Goal: Find contact information: Obtain details needed to contact an individual or organization

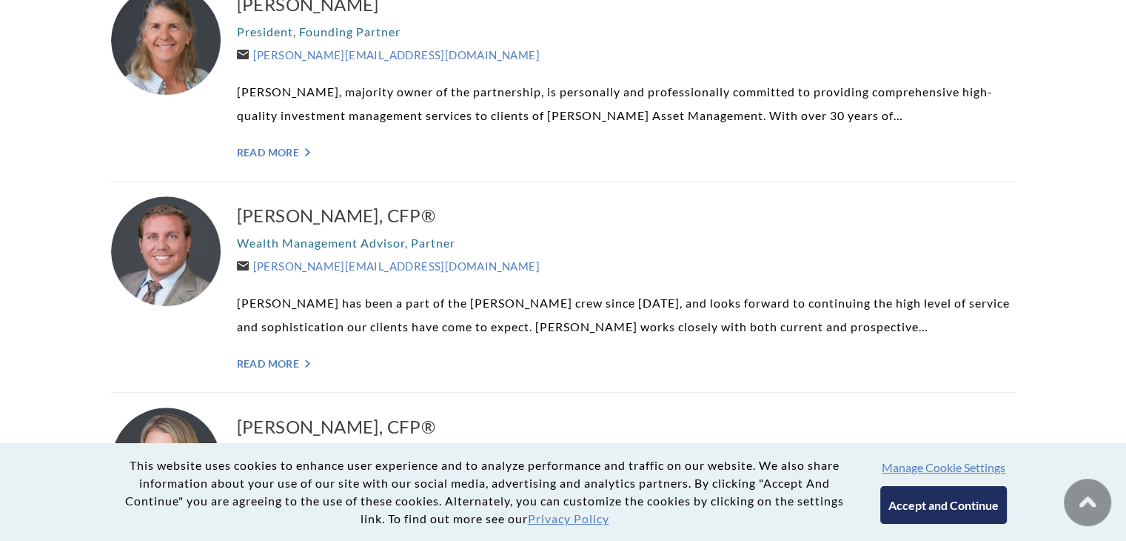
scroll to position [504, 0]
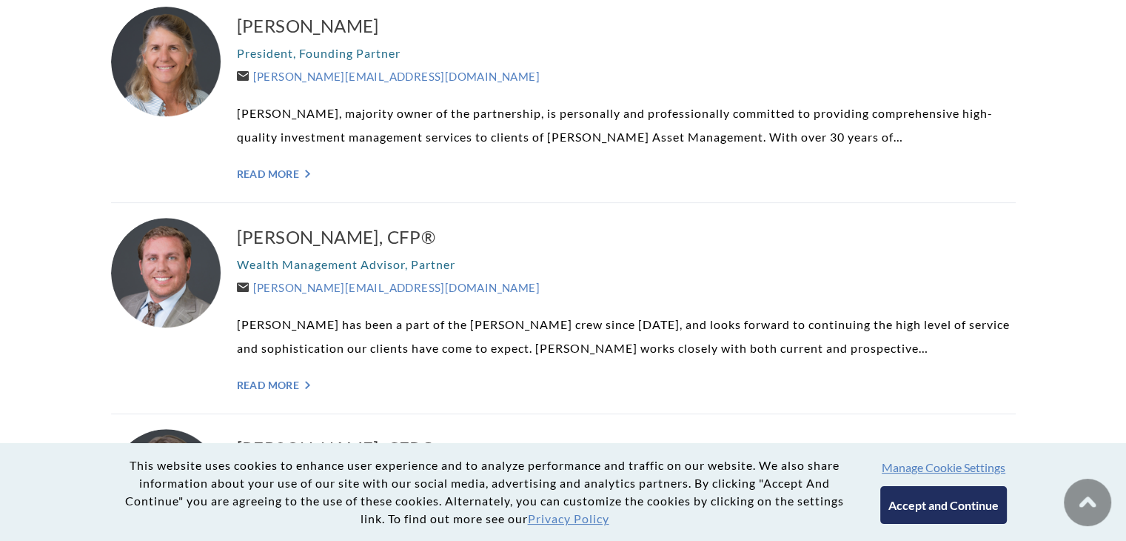
click at [964, 513] on button "Accept and Continue" at bounding box center [944, 505] width 127 height 38
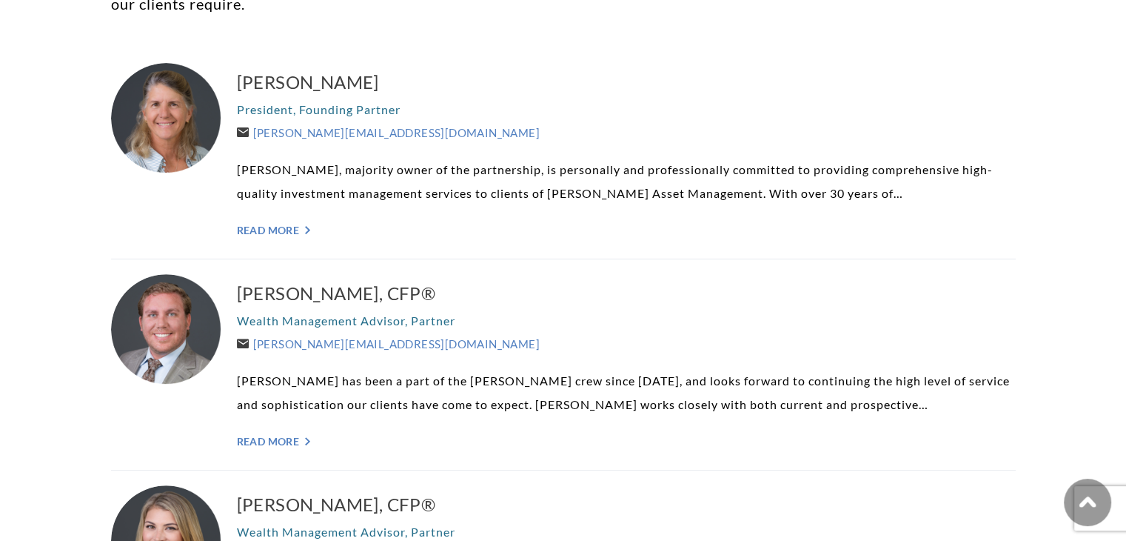
scroll to position [513, 0]
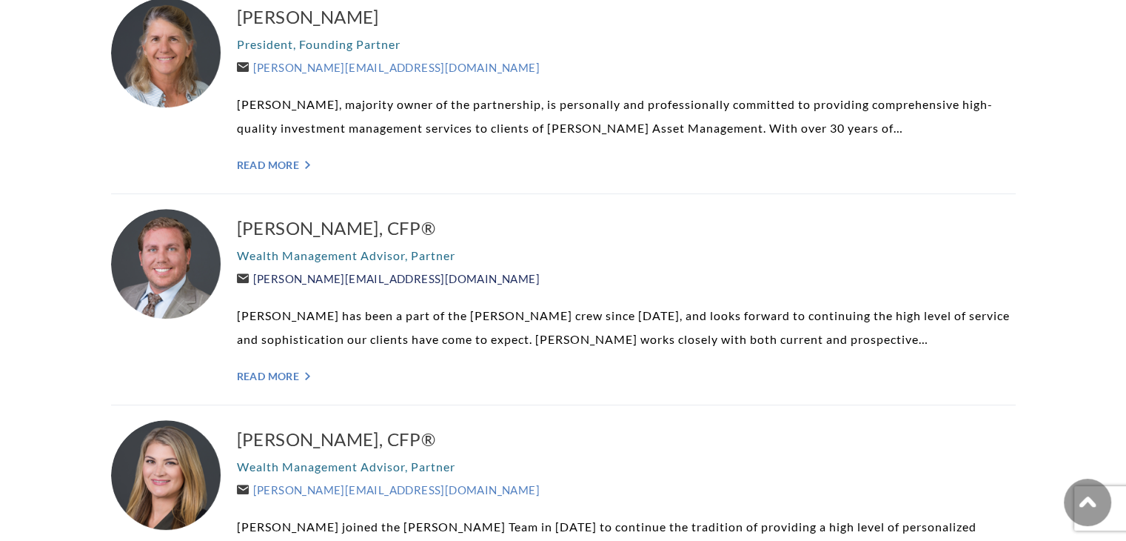
drag, startPoint x: 483, startPoint y: 277, endPoint x: 250, endPoint y: 275, distance: 232.6
click at [250, 275] on div "Brent Armstrong, CFP® Wealth Management Advisor, Partner Brent@WeatherlyAssetMg…" at bounding box center [626, 299] width 779 height 181
copy link "Brent@WeatherlyAssetMgt.com"
click at [482, 267] on div "Brent Armstrong, CFP® Wealth Management Advisor, Partner Brent@WeatherlyAssetMg…" at bounding box center [626, 299] width 779 height 181
click at [290, 378] on link "Read More ">" at bounding box center [626, 376] width 779 height 13
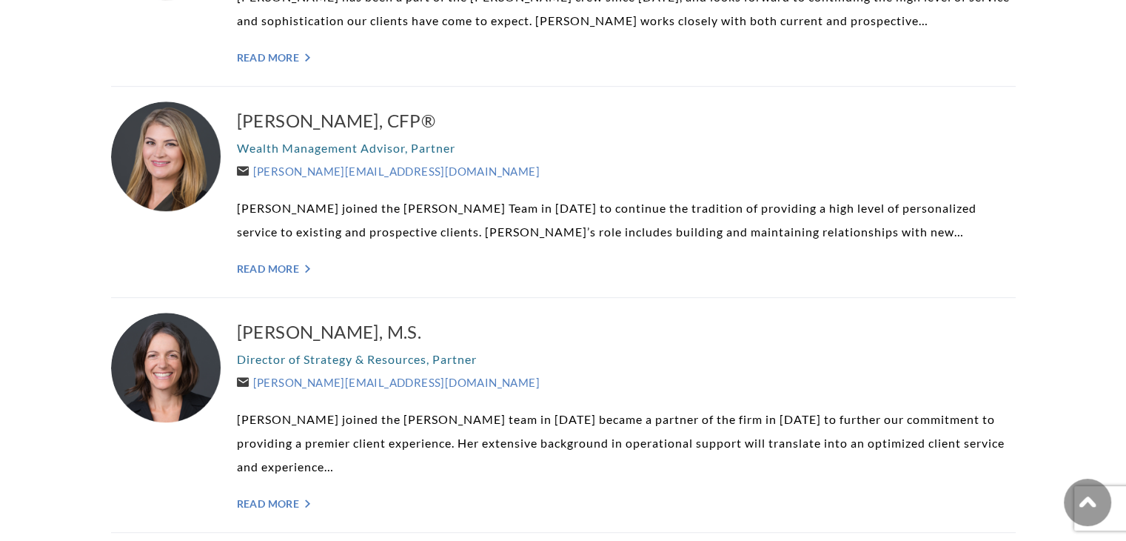
scroll to position [841, 0]
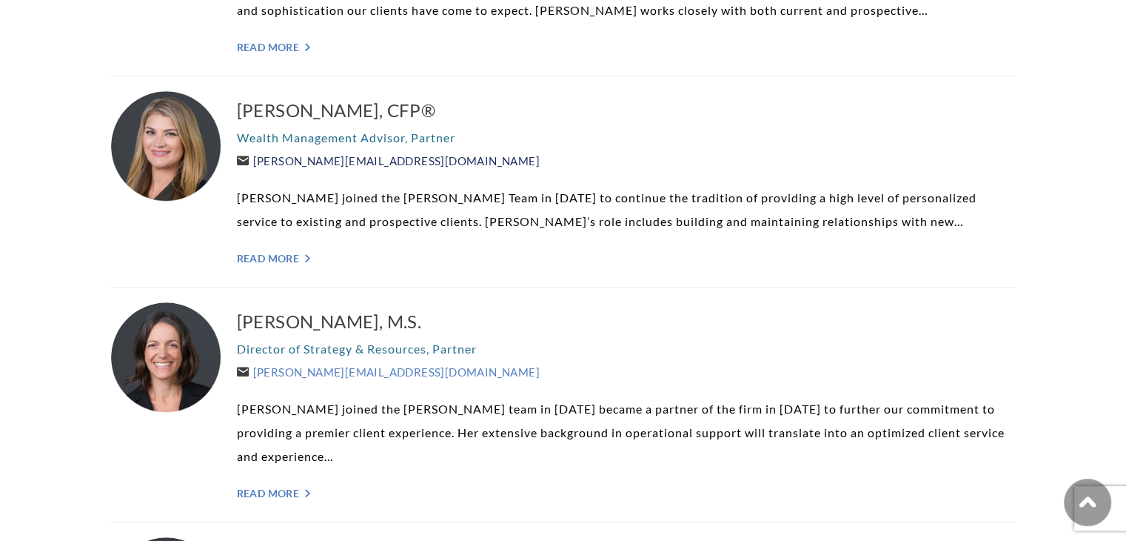
drag, startPoint x: 434, startPoint y: 154, endPoint x: 255, endPoint y: 158, distance: 179.3
click at [255, 158] on div "Kelli Burger, CFP® Wealth Management Advisor, Partner Kelli@WeatherlyAssetMgt.c…" at bounding box center [626, 181] width 779 height 181
copy link "Kelli@WeatherlyAssetMgt.com"
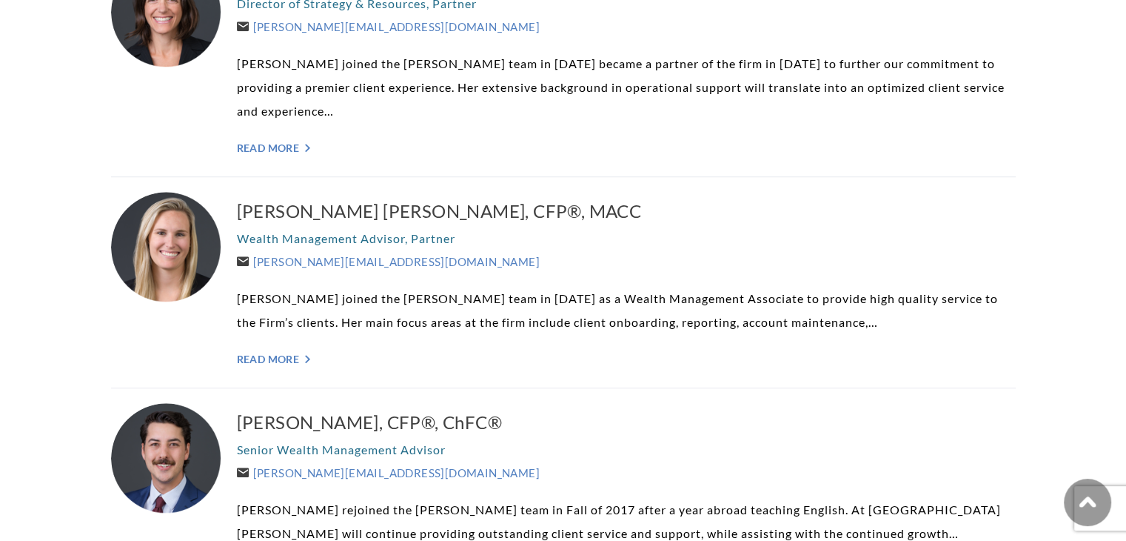
scroll to position [1192, 0]
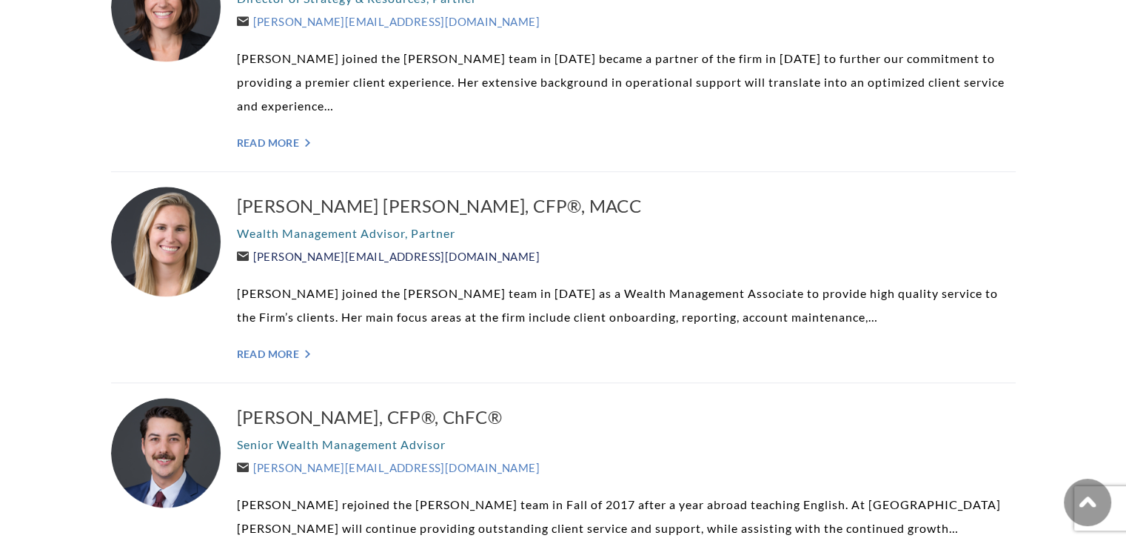
drag, startPoint x: 489, startPoint y: 261, endPoint x: 258, endPoint y: 253, distance: 231.2
click at [258, 253] on div "Brooke Boone Kelly, CFP®, MACC Wealth Management Advisor, Partner Brooke@Weathe…" at bounding box center [626, 277] width 779 height 181
copy link "Brooke@WeatherlyAssetMgt.com"
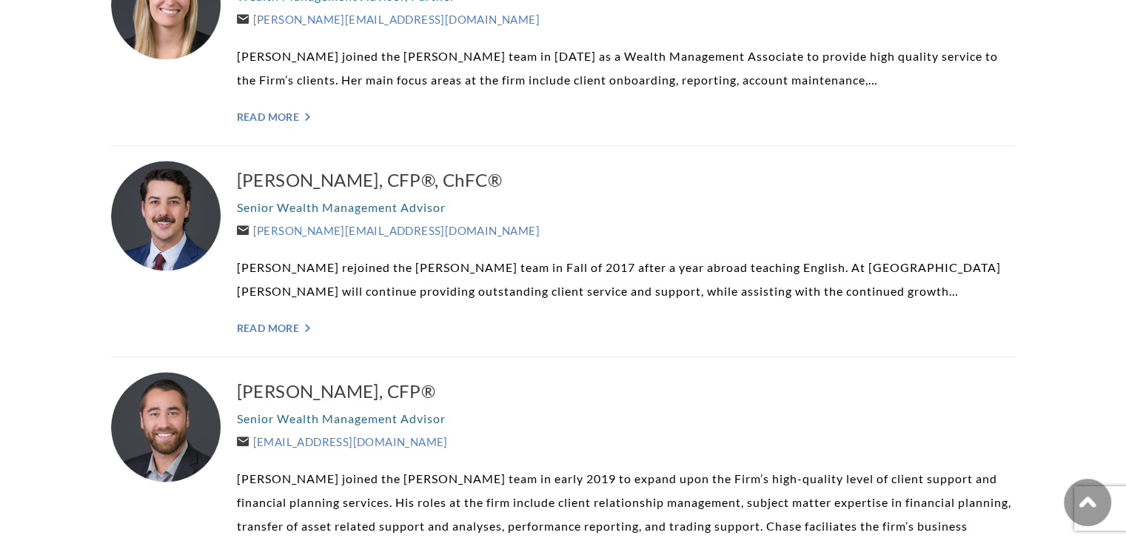
scroll to position [1450, 0]
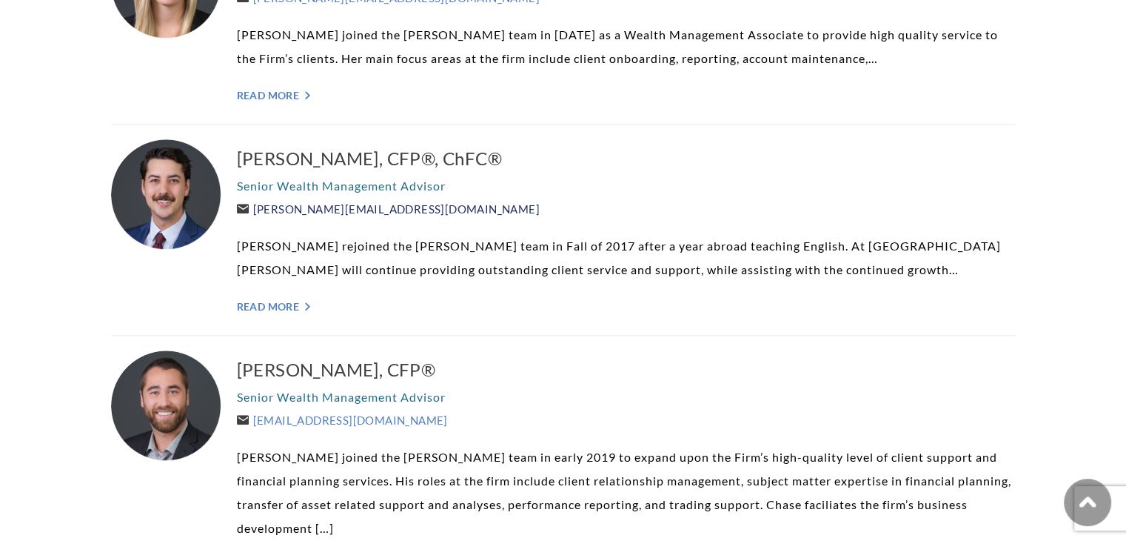
drag, startPoint x: 428, startPoint y: 211, endPoint x: 257, endPoint y: 206, distance: 171.2
click at [257, 206] on div "Ryan Richardson, CFP®, ChFC® Senior Wealth Management Advisor Ryan@WeatherlyAss…" at bounding box center [626, 229] width 779 height 181
copy link "Ryan@WeatherlyAssetMgt.com"
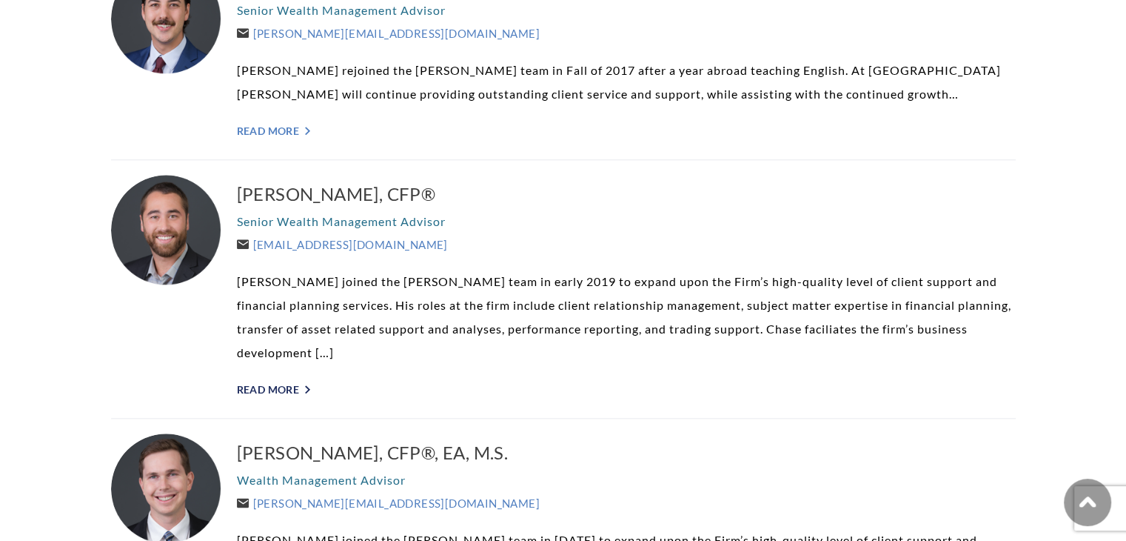
scroll to position [1628, 0]
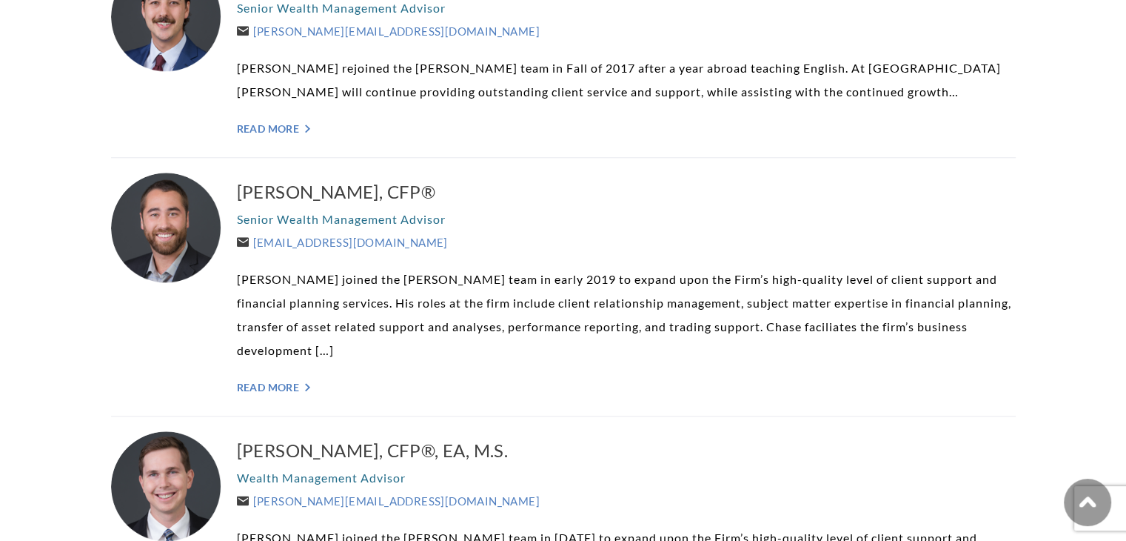
click at [462, 249] on div "Chase Hayhurst, CFP® Senior Wealth Management Advisor Chase@WeatherlyAssetMgt.c…" at bounding box center [626, 287] width 779 height 228
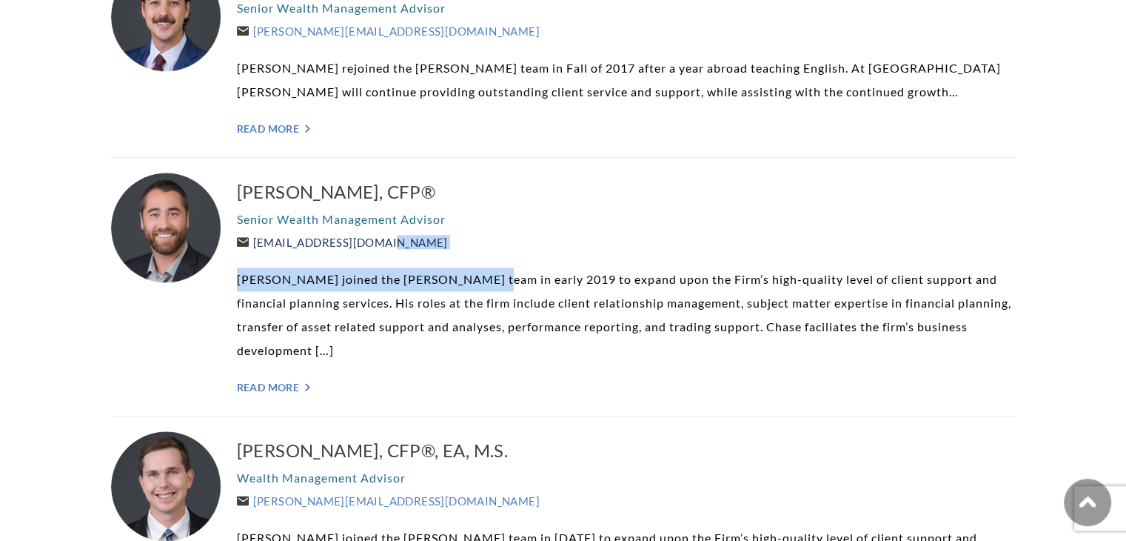
drag, startPoint x: 462, startPoint y: 249, endPoint x: 367, endPoint y: 233, distance: 96.8
click at [367, 233] on div "Chase Hayhurst, CFP® Senior Wealth Management Advisor Chase@WeatherlyAssetMgt.c…" at bounding box center [626, 287] width 779 height 228
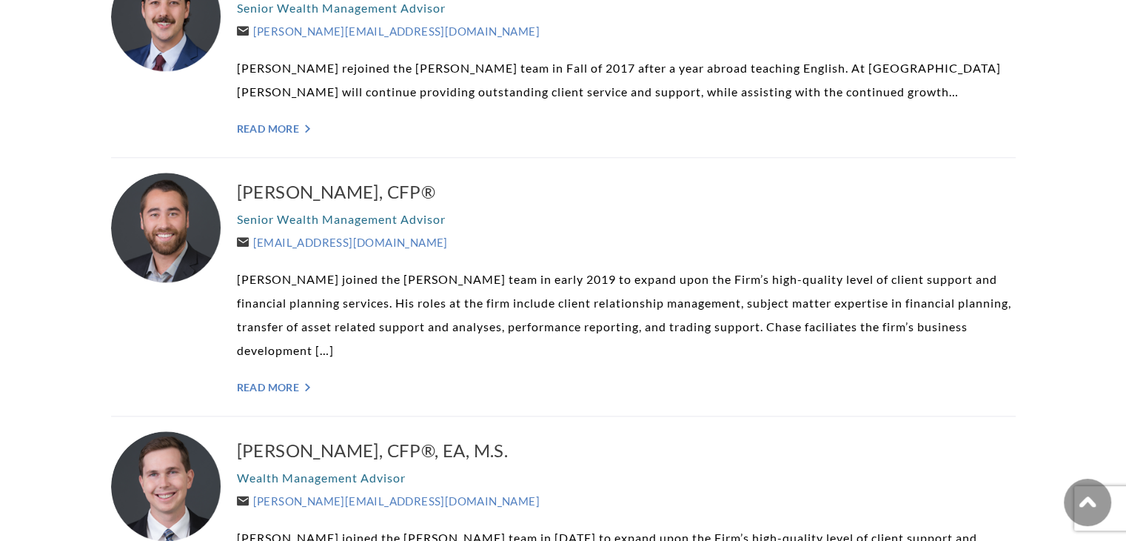
click at [477, 227] on p "Senior Wealth Management Advisor" at bounding box center [626, 219] width 779 height 24
drag, startPoint x: 462, startPoint y: 235, endPoint x: 253, endPoint y: 243, distance: 209.8
click at [253, 243] on div "Chase Hayhurst, CFP® Senior Wealth Management Advisor Chase@WeatherlyAssetMgt.c…" at bounding box center [626, 287] width 779 height 228
copy link "Chase@WeatherlyAssetMgt.com"
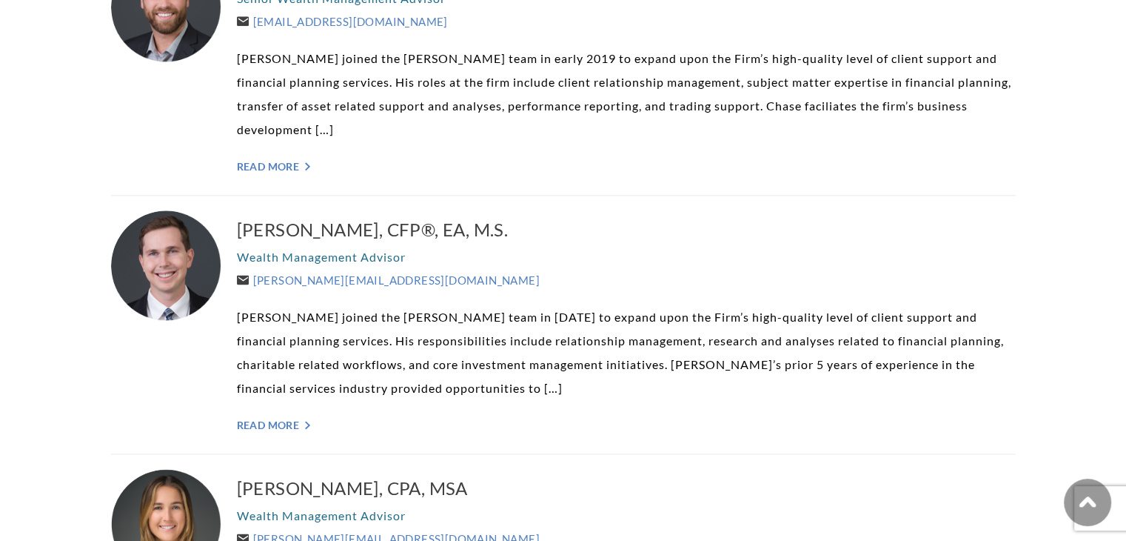
scroll to position [1892, 0]
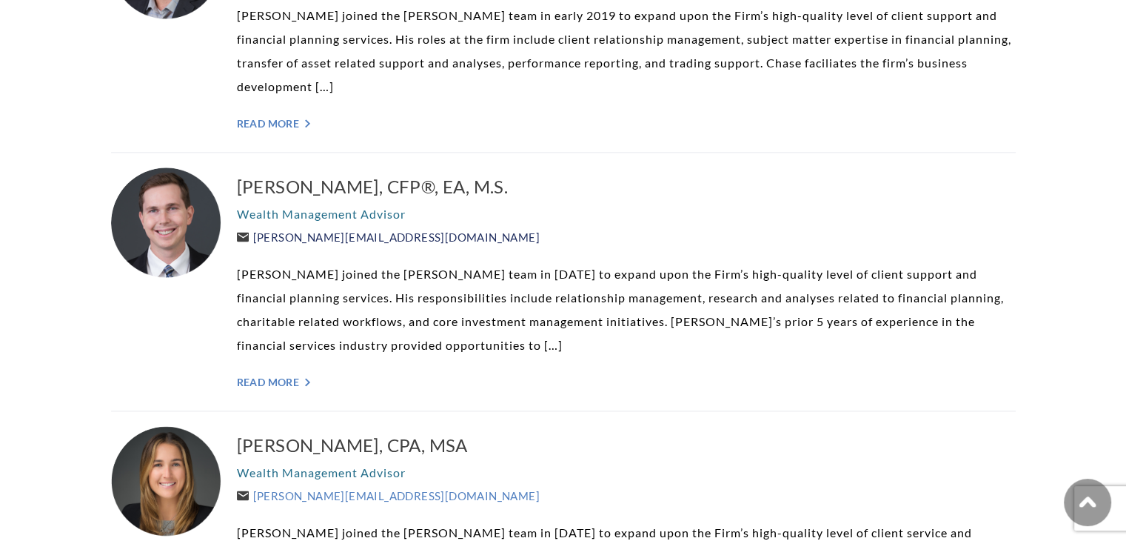
drag, startPoint x: 453, startPoint y: 216, endPoint x: 257, endPoint y: 213, distance: 196.3
click at [257, 213] on div "Aubrey Brown, CFP®, EA, M.S. Wealth Management Advisor Aubrey@WeatherlyAssetMgt…" at bounding box center [626, 281] width 779 height 228
copy link "Aubrey@WeatherlyAssetMgt.com"
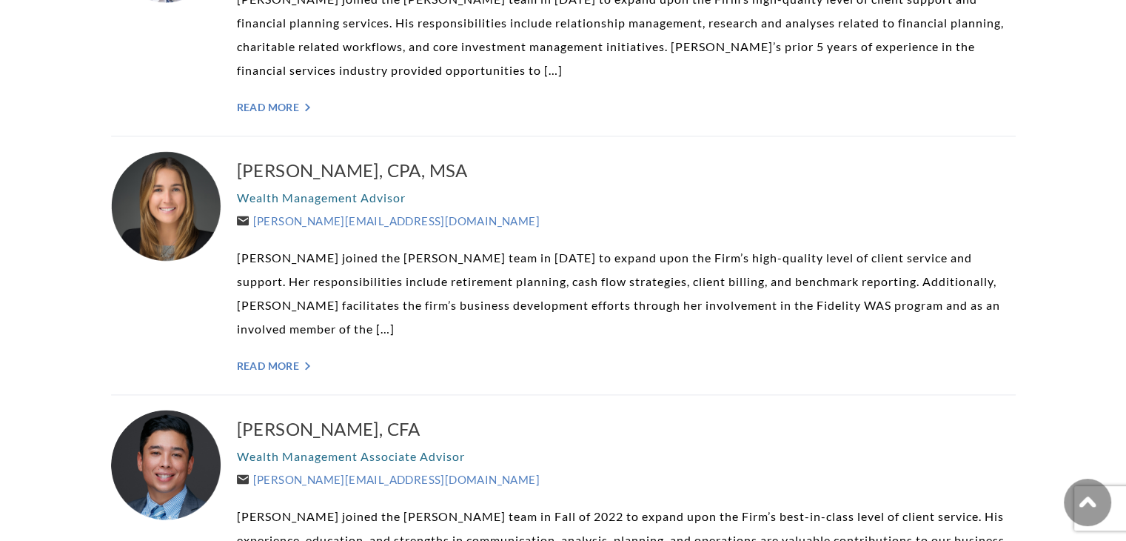
scroll to position [2183, 0]
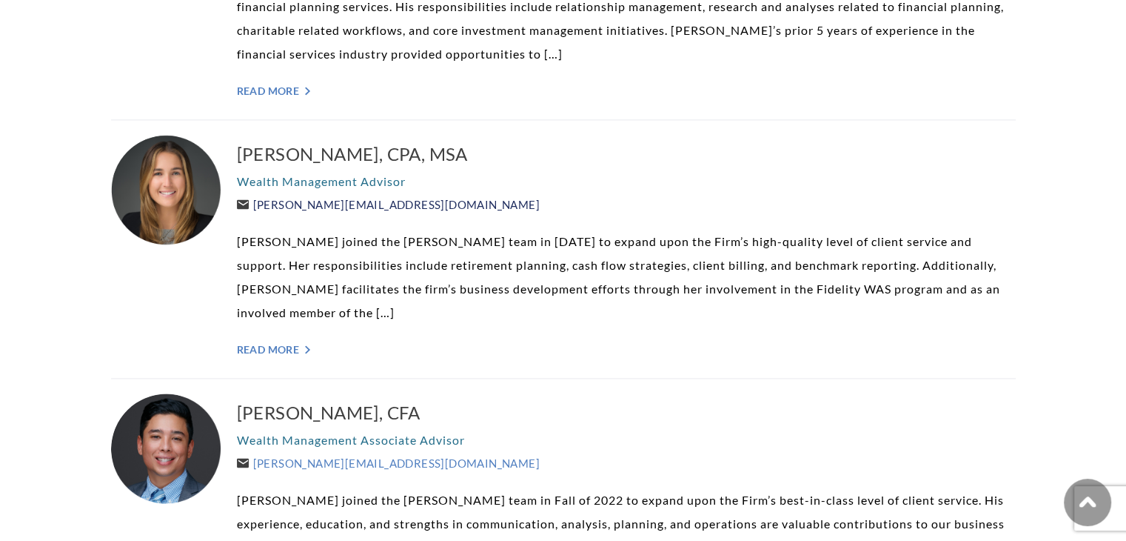
drag, startPoint x: 455, startPoint y: 172, endPoint x: 258, endPoint y: 181, distance: 197.2
click at [258, 181] on div "Andrea Taylor, CPA, MSA Wealth Management Advisor Andrea@WeatherlyAssetMgt.com …" at bounding box center [626, 249] width 779 height 228
copy link "Andrea@WeatherlyAssetMgt.com"
drag, startPoint x: 489, startPoint y: 438, endPoint x: 255, endPoint y: 442, distance: 234.1
click at [255, 442] on div "Marty Rascon, CFA Wealth Management Associate Advisor Marty@WeatherlyAssetMgt.c…" at bounding box center [626, 507] width 779 height 228
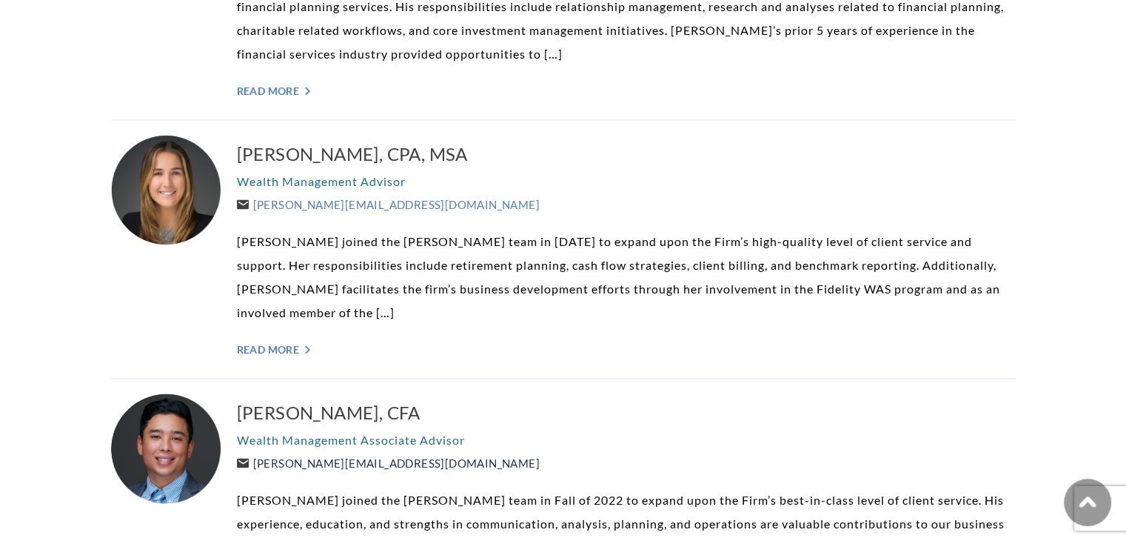
copy link "Marty@WeatherlyAssetMgt.com"
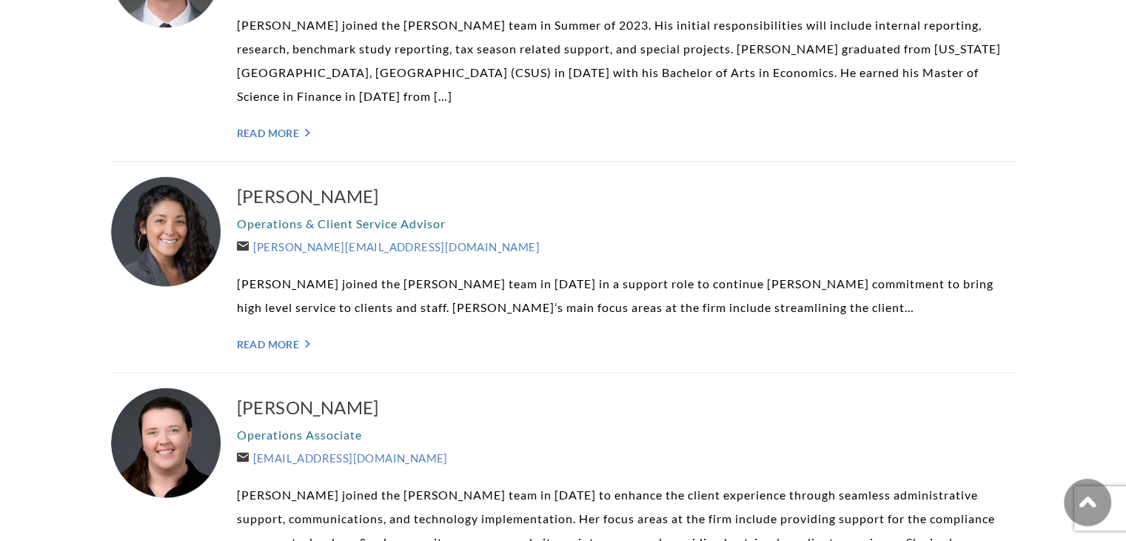
scroll to position [2921, 0]
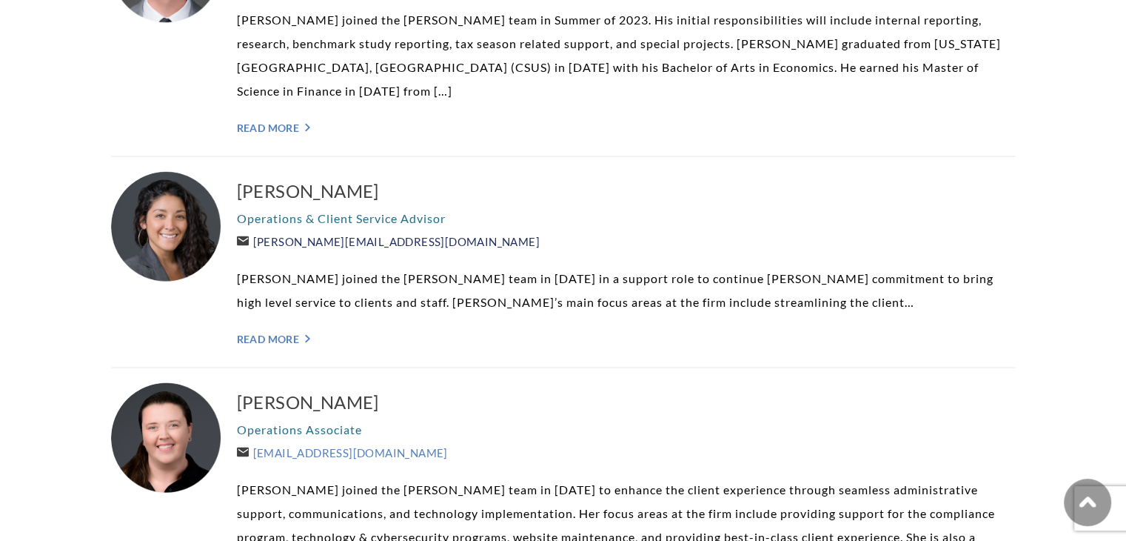
drag, startPoint x: 433, startPoint y: 196, endPoint x: 256, endPoint y: 195, distance: 176.3
click at [256, 195] on div "Sally Eisenberg Operations & Client Service Advisor Sally@WeatherlyAssetMgt.com…" at bounding box center [626, 262] width 779 height 181
copy link "Sally@WeatherlyAssetMgt.com"
click at [897, 333] on link "Read More ">" at bounding box center [626, 339] width 779 height 13
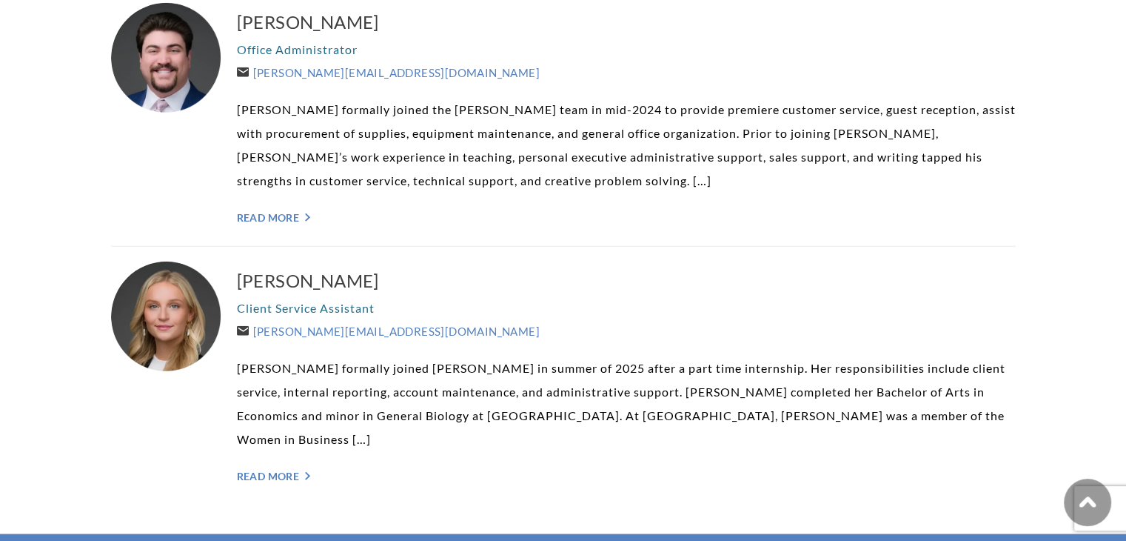
scroll to position [3828, 0]
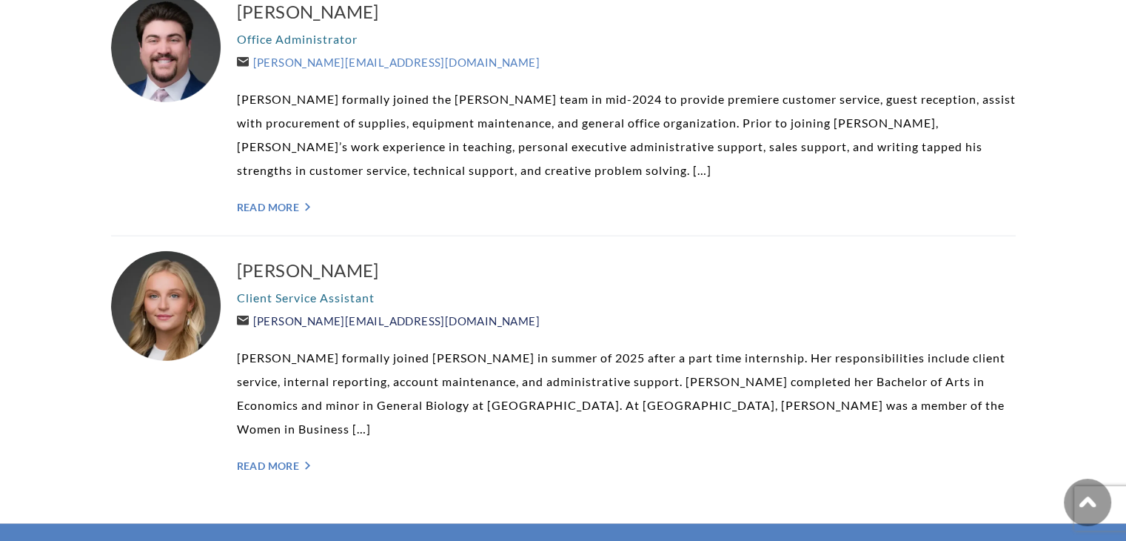
drag, startPoint x: 461, startPoint y: 251, endPoint x: 257, endPoint y: 247, distance: 203.7
click at [257, 251] on div "[PERSON_NAME] Client Service Assistant [PERSON_NAME][EMAIL_ADDRESS][DOMAIN_NAME…" at bounding box center [626, 365] width 779 height 228
copy link "Sophia@WeatherlyAssetMgt.com"
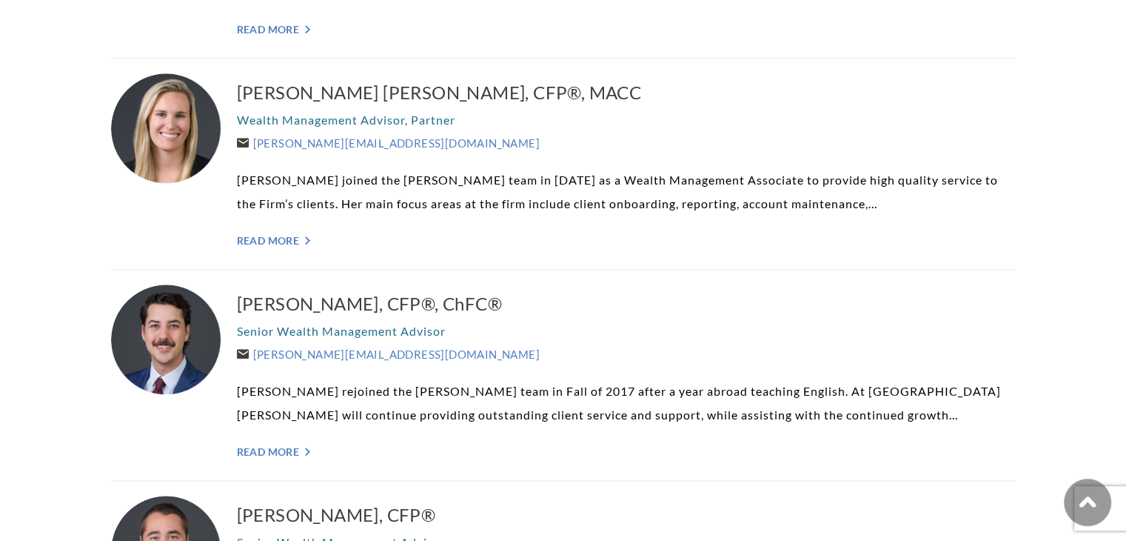
scroll to position [0, 0]
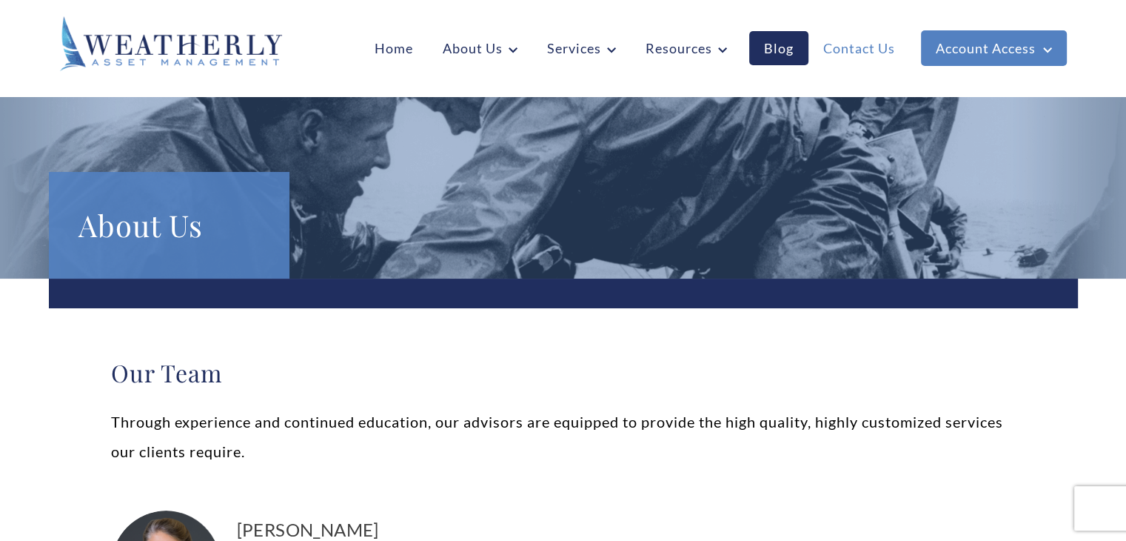
click at [836, 47] on link "Contact Us" at bounding box center [859, 48] width 101 height 34
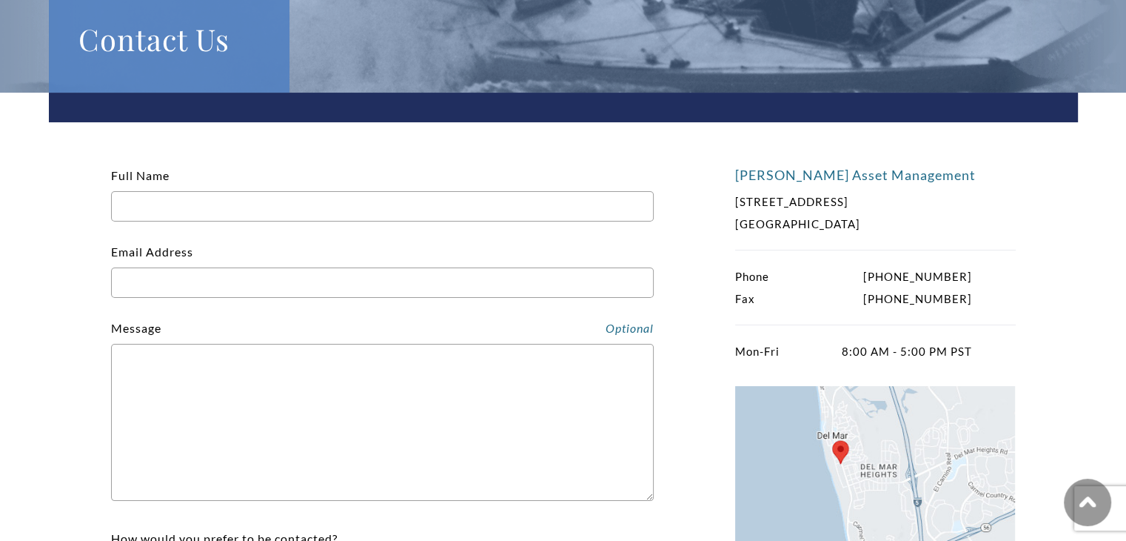
scroll to position [193, 0]
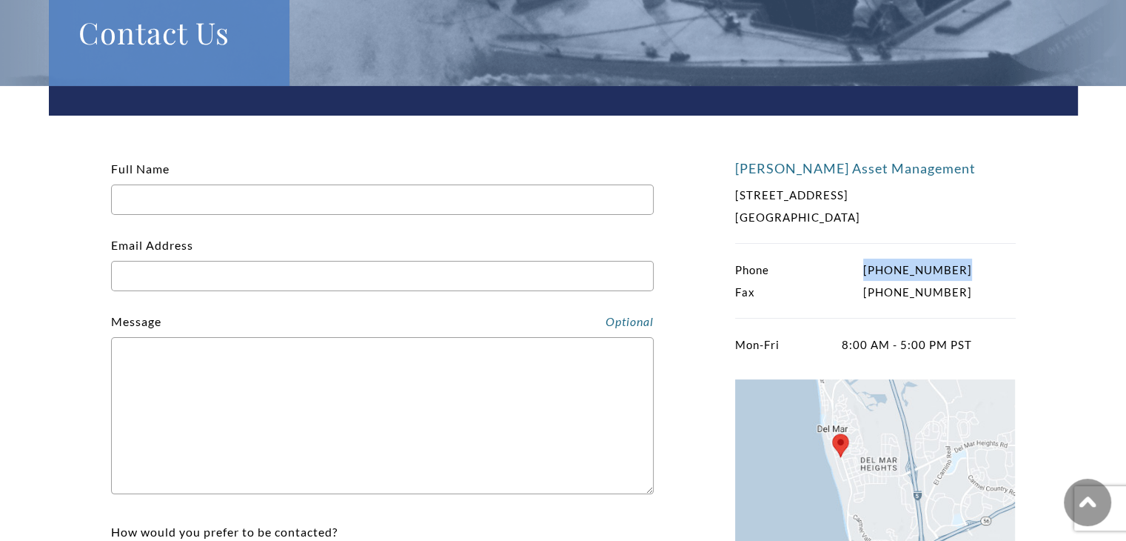
drag, startPoint x: 987, startPoint y: 273, endPoint x: 970, endPoint y: 267, distance: 17.6
click at [970, 267] on div "Phone [PHONE_NUMBER] Fax [PHONE_NUMBER]" at bounding box center [875, 280] width 281 height 44
copy p "[PHONE_NUMBER]"
click at [1034, 283] on div "[PERSON_NAME] Asset Management [STREET_ADDRESS] Phone [PHONE_NUMBER] Fax [PHONE…" at bounding box center [563, 412] width 1029 height 653
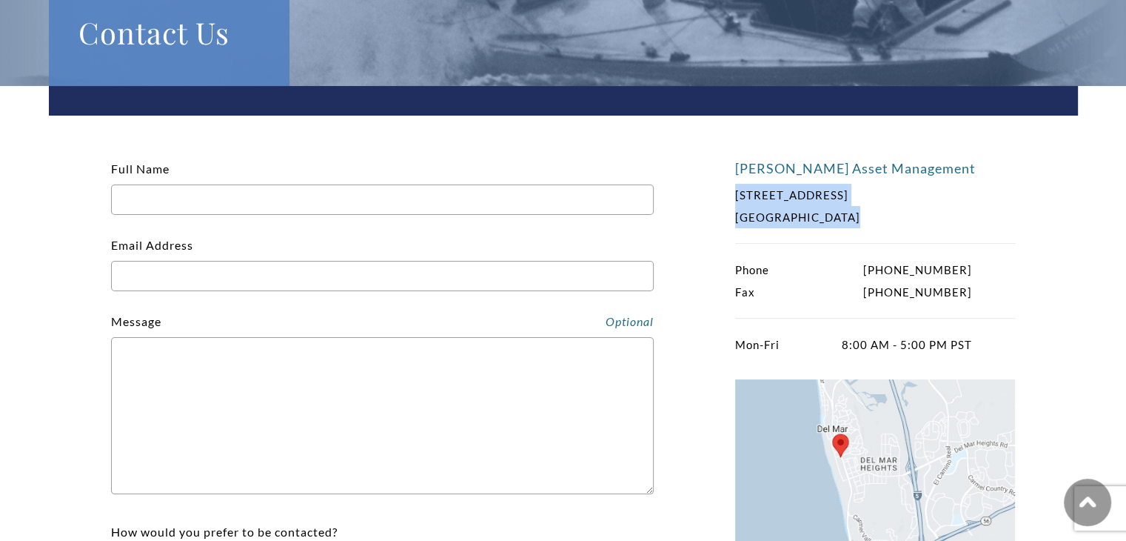
drag, startPoint x: 881, startPoint y: 217, endPoint x: 729, endPoint y: 193, distance: 154.5
click at [729, 193] on div "[PERSON_NAME] Asset Management [STREET_ADDRESS] Phone [PHONE_NUMBER] Fax [PHONE…" at bounding box center [563, 412] width 1029 height 653
copy p "[STREET_ADDRESS]"
